Goal: Book appointment/travel/reservation

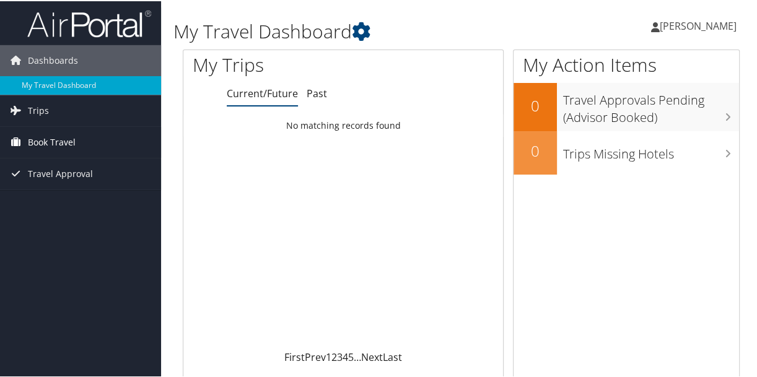
click at [57, 138] on span "Book Travel" at bounding box center [52, 141] width 48 height 31
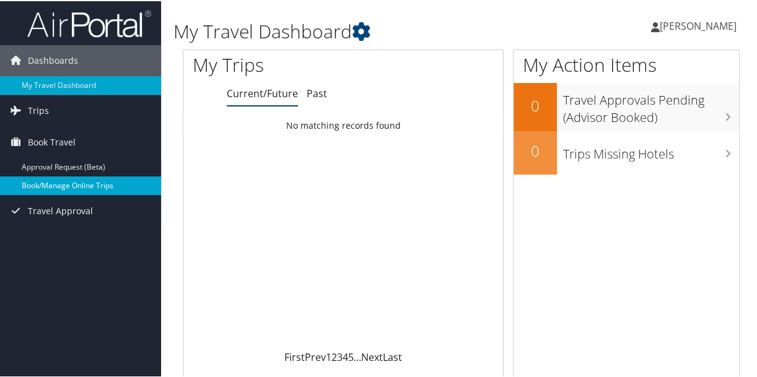
click at [62, 183] on link "Book/Manage Online Trips" at bounding box center [80, 184] width 161 height 19
